Goal: Transaction & Acquisition: Download file/media

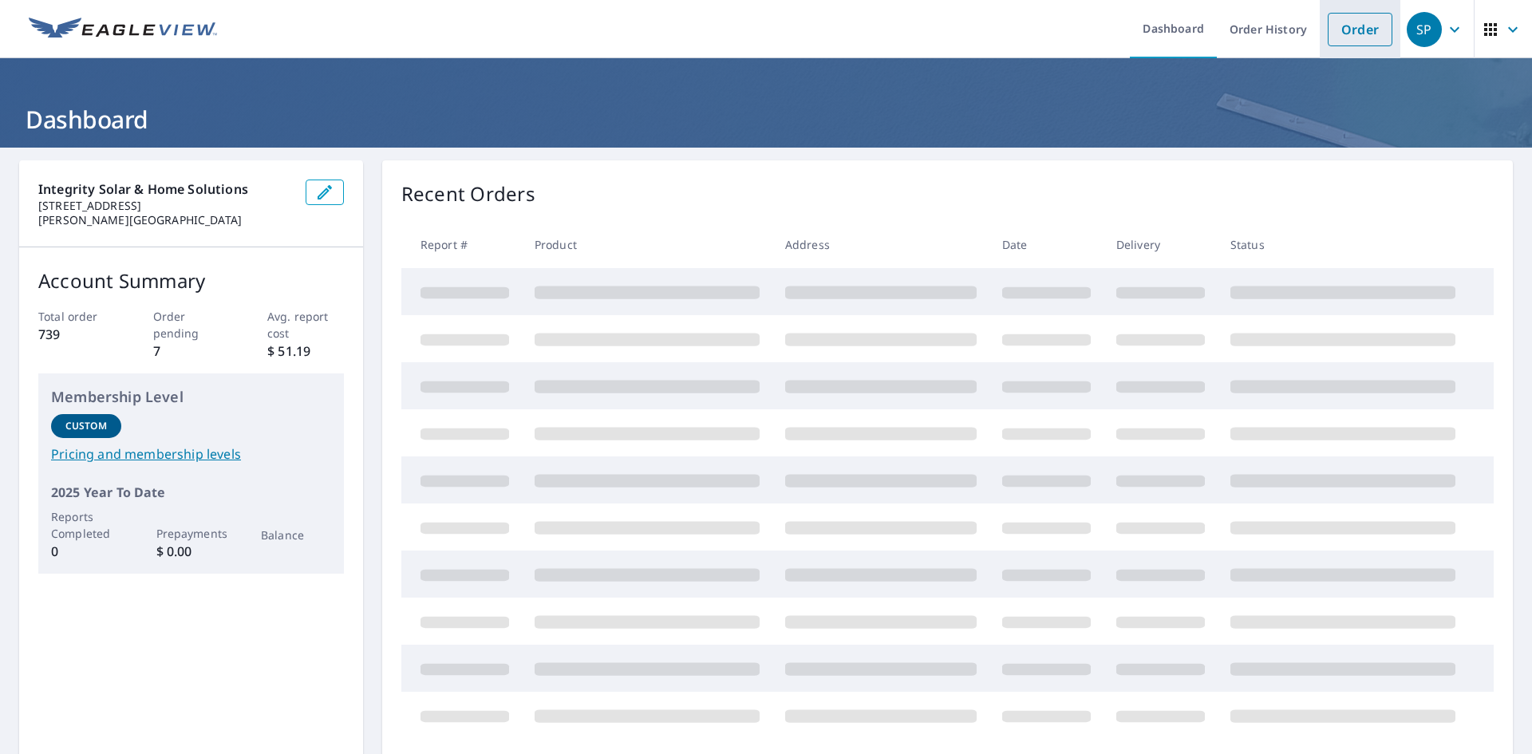
click at [1353, 34] on link "Order" at bounding box center [1360, 30] width 65 height 34
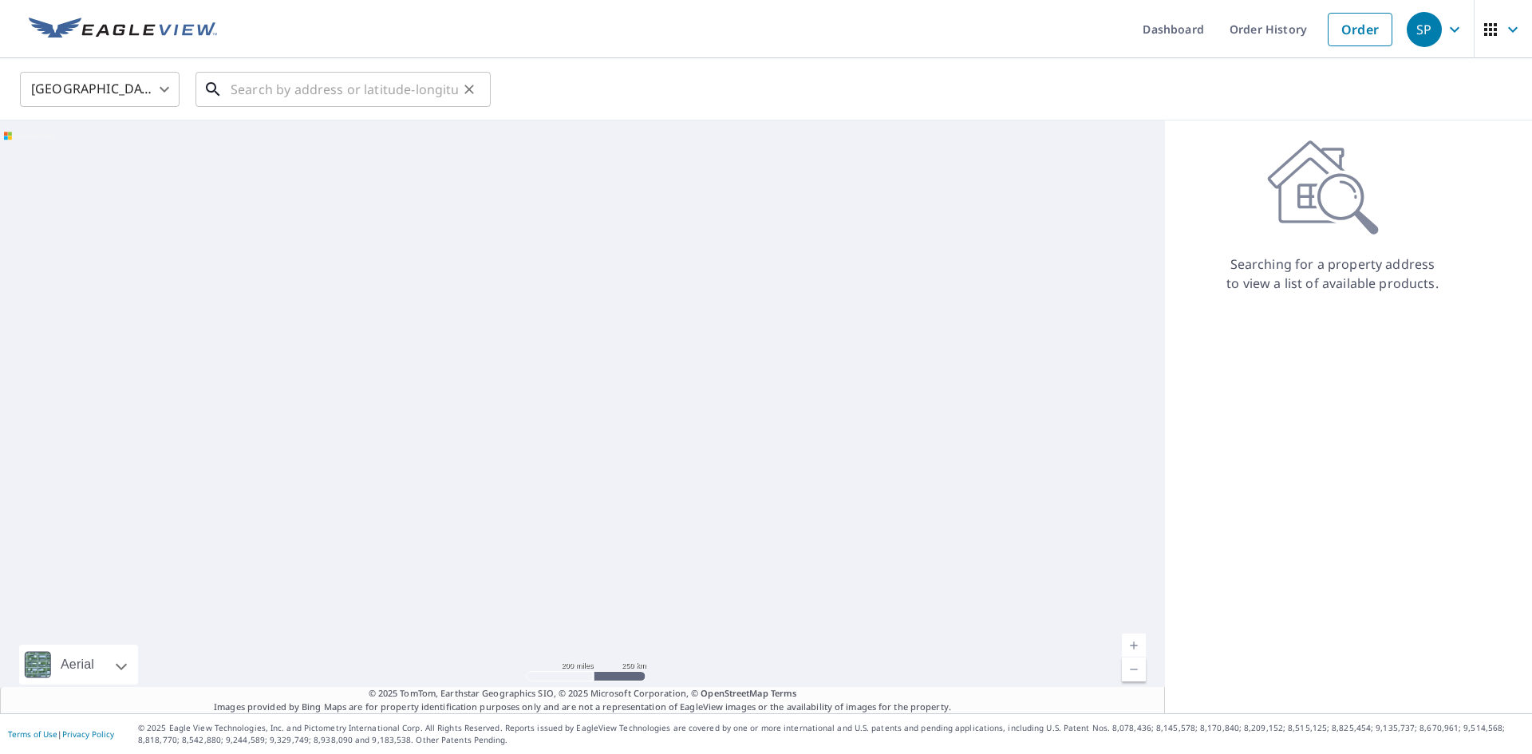
click at [371, 84] on input "text" at bounding box center [344, 89] width 227 height 45
paste input "[STREET_ADDRESS][US_STATE]"
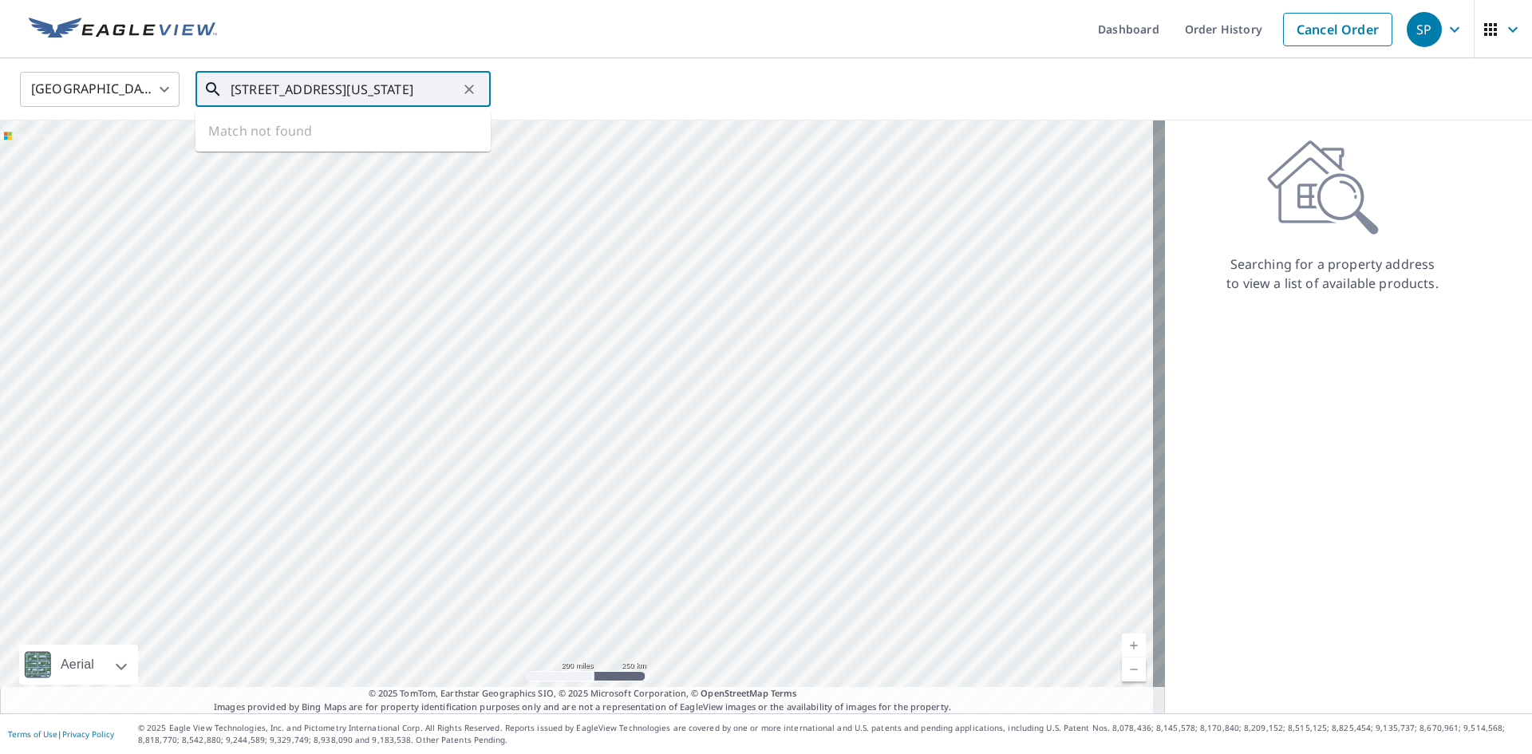
scroll to position [0, 78]
type input "[STREET_ADDRESS][US_STATE]"
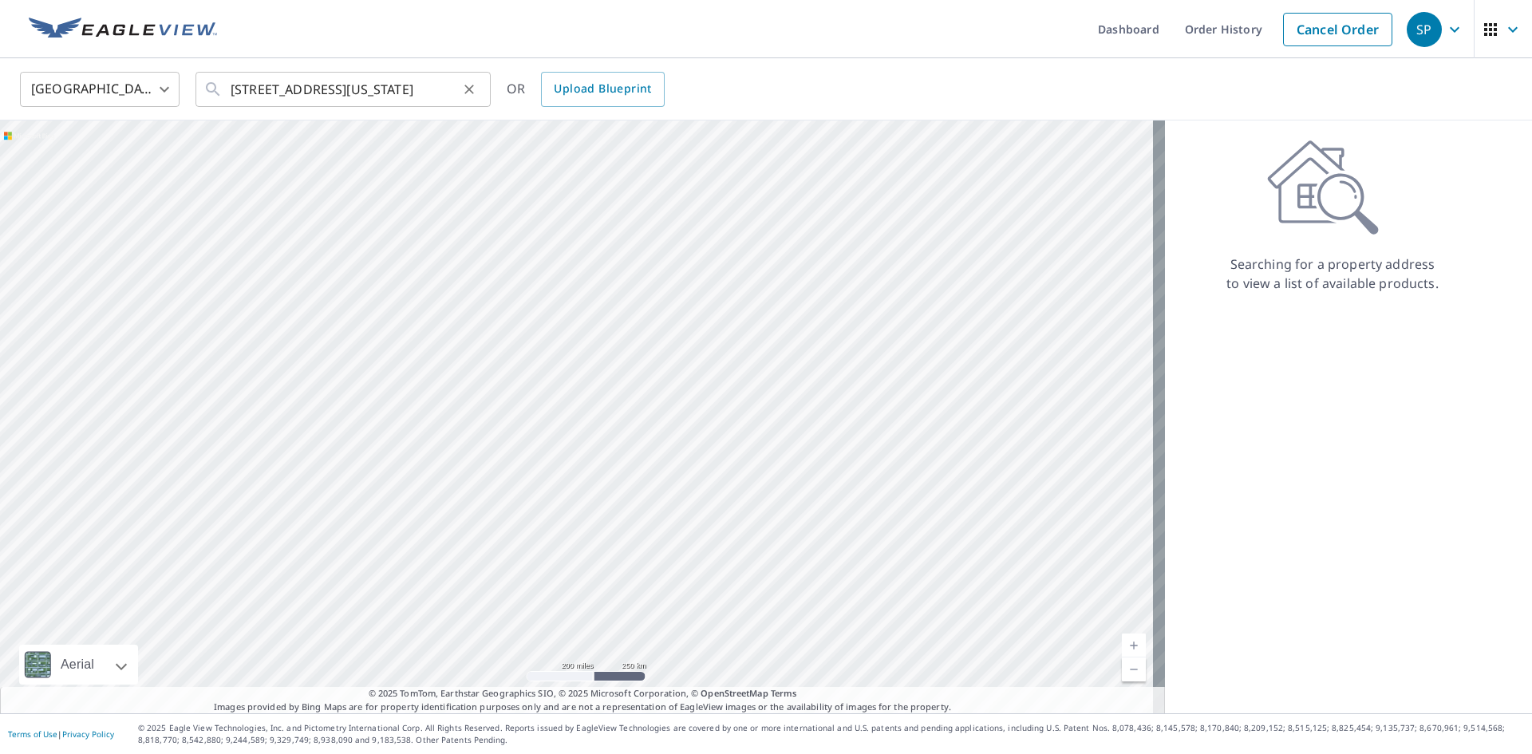
scroll to position [0, 0]
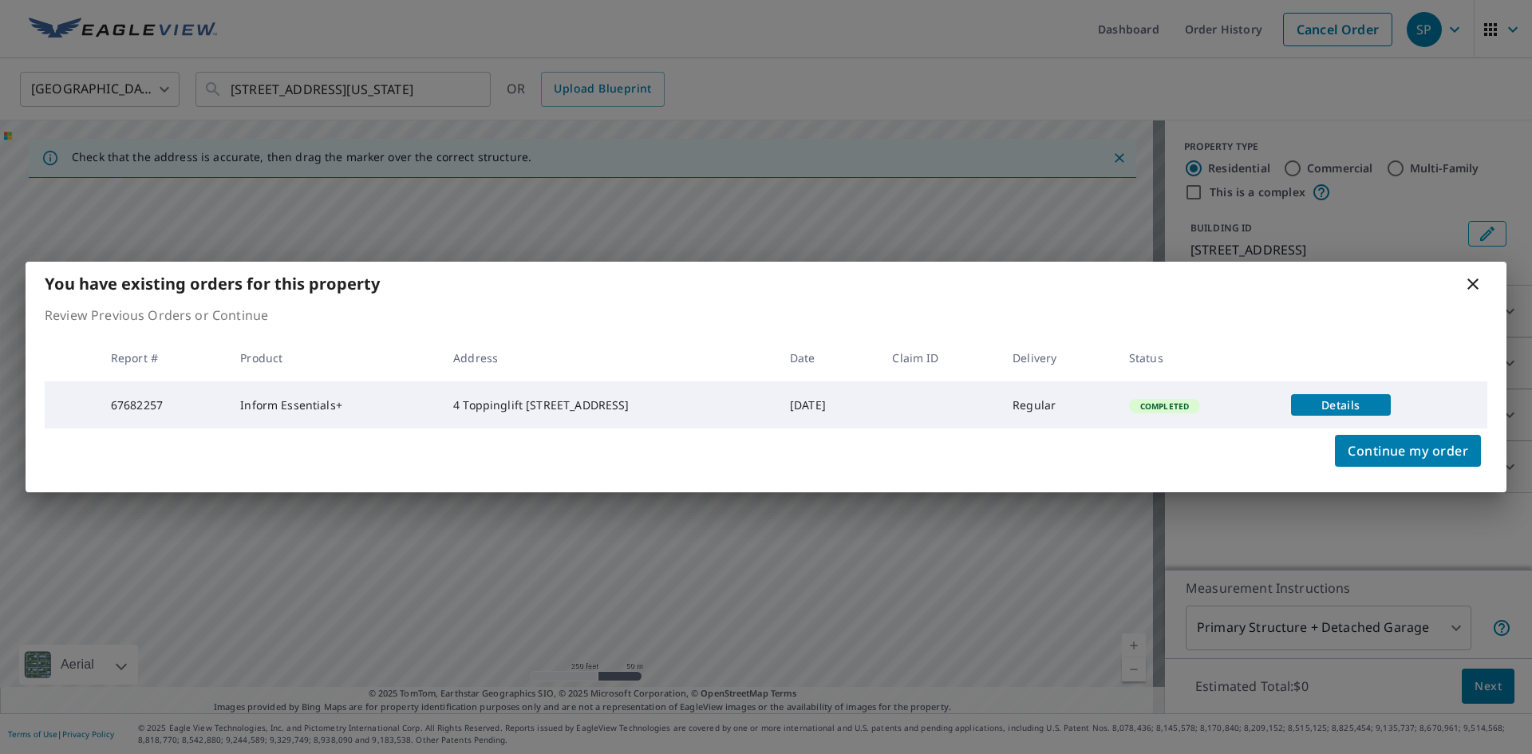
click at [1337, 406] on span "Details" at bounding box center [1341, 404] width 81 height 15
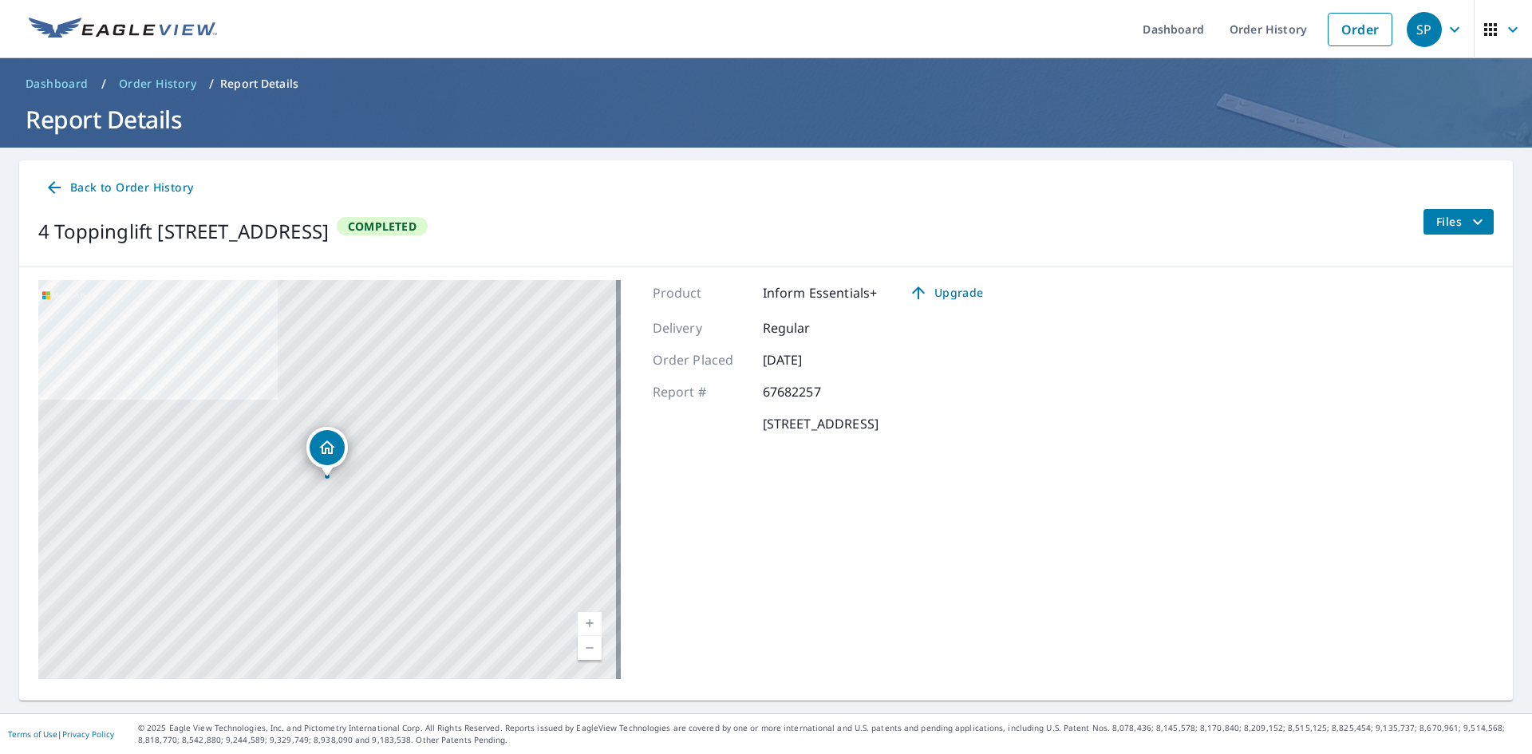
click at [1476, 221] on button "Files" at bounding box center [1458, 222] width 71 height 26
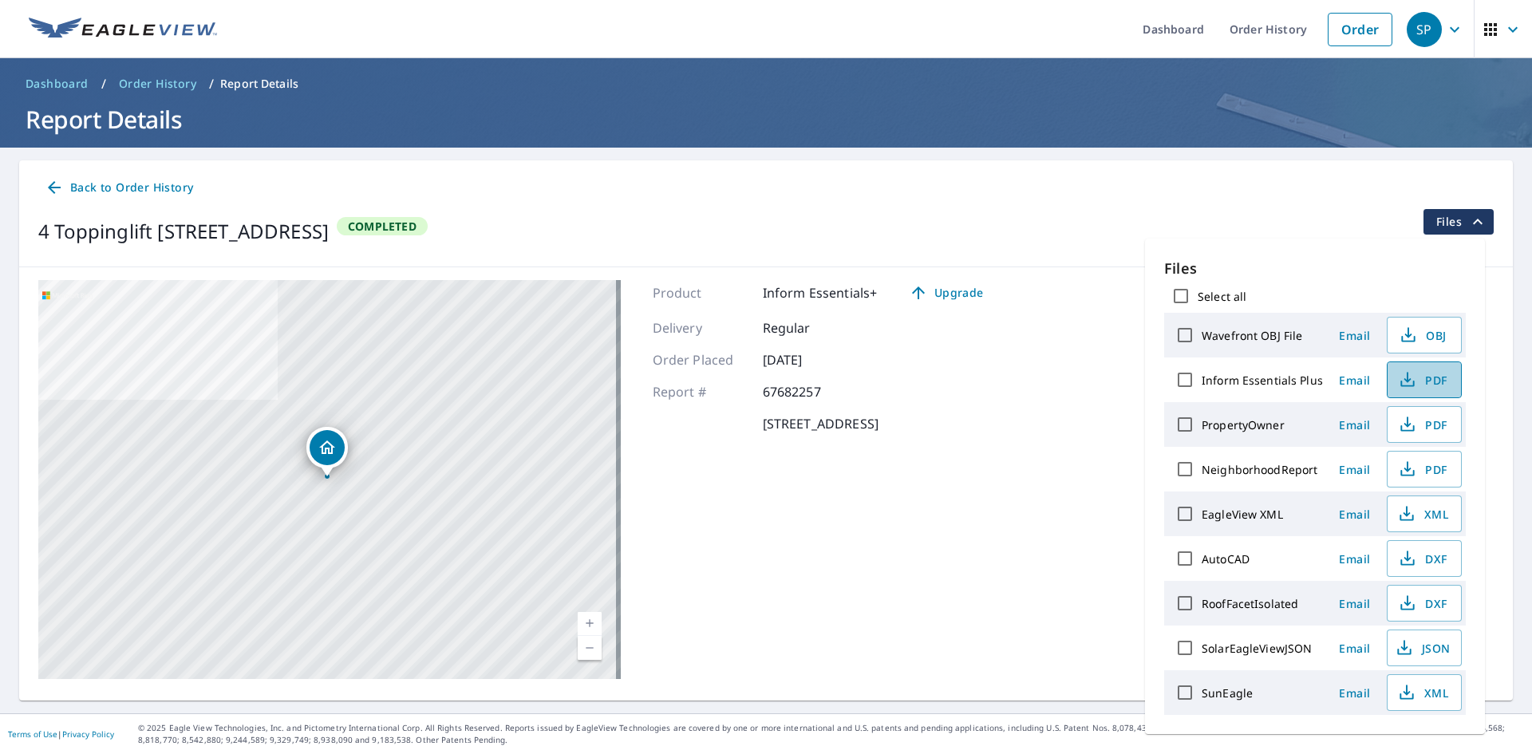
click at [1425, 381] on span "PDF" at bounding box center [1422, 379] width 51 height 19
click at [1434, 551] on span "DXF" at bounding box center [1422, 558] width 51 height 19
